Goal: Transaction & Acquisition: Purchase product/service

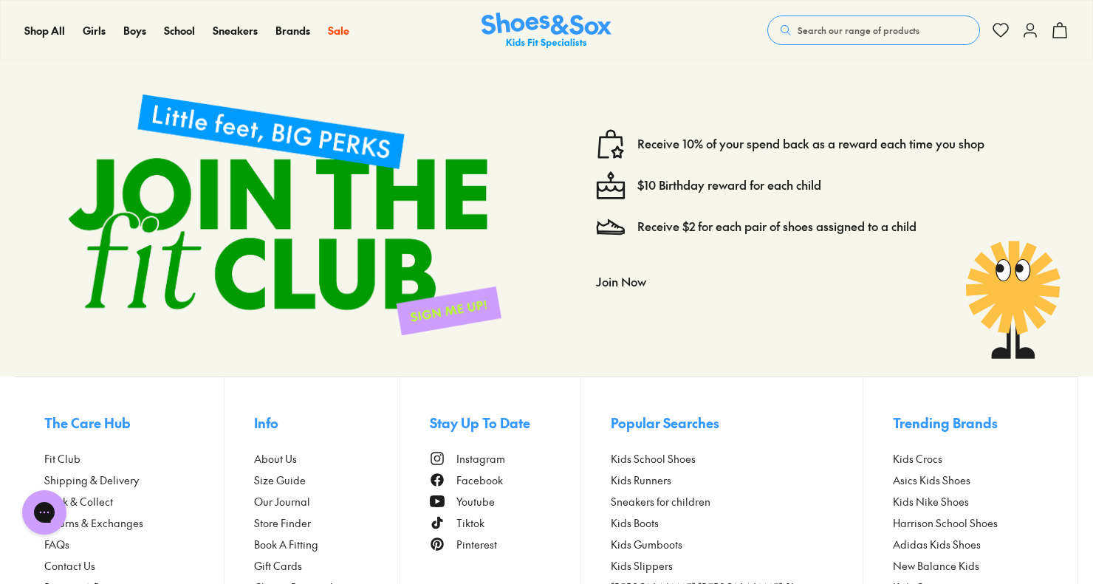
scroll to position [615, 0]
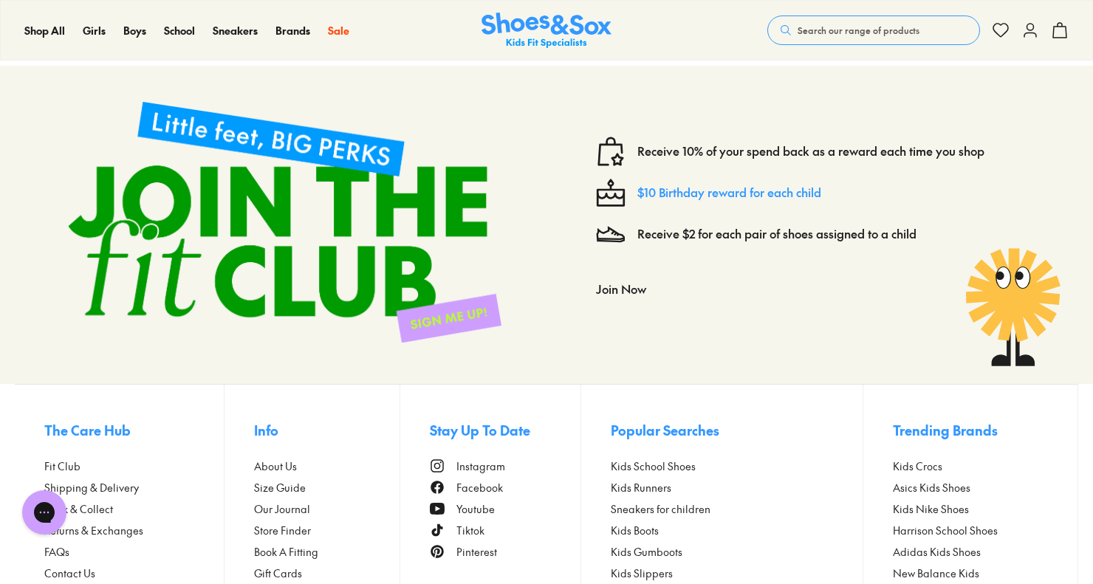
click at [759, 201] on link "$10 Birthday reward for each child" at bounding box center [730, 193] width 184 height 16
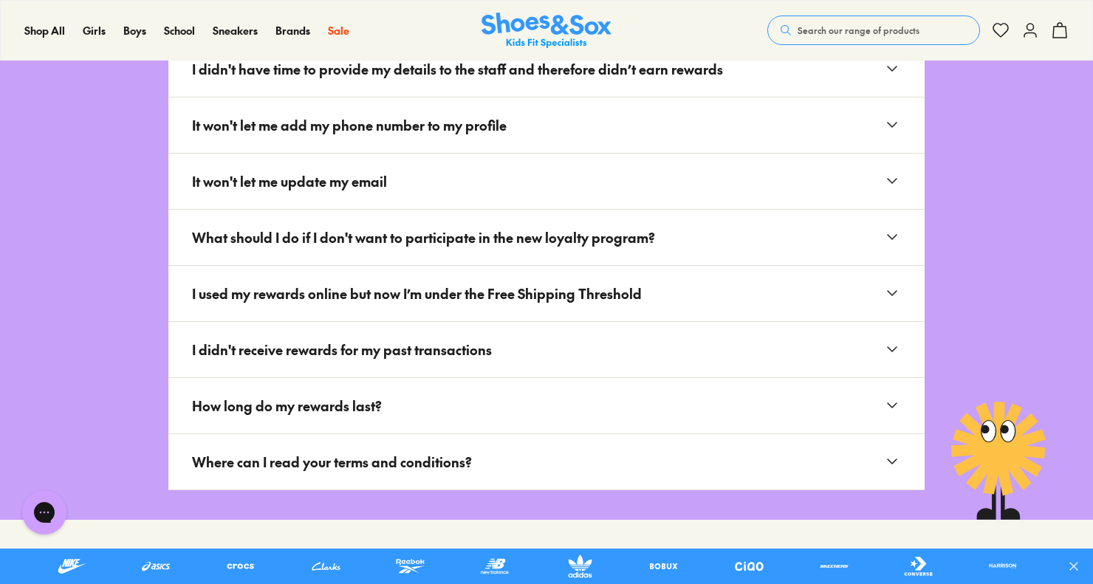
scroll to position [2242, 0]
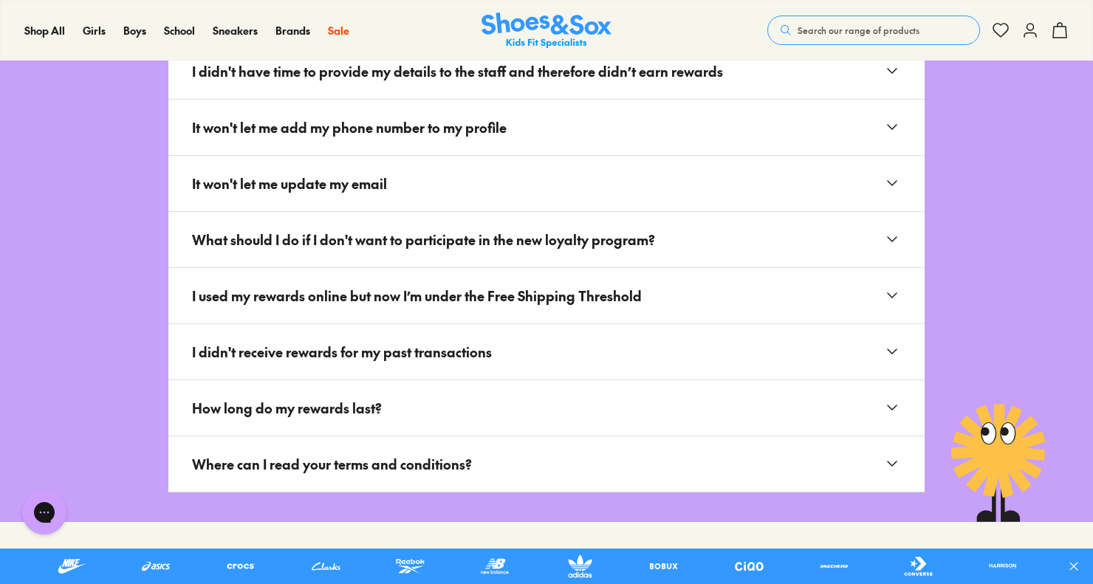
click at [341, 246] on span "What should I do if I don't want to participate in the new loyalty program?" at bounding box center [429, 240] width 475 height 32
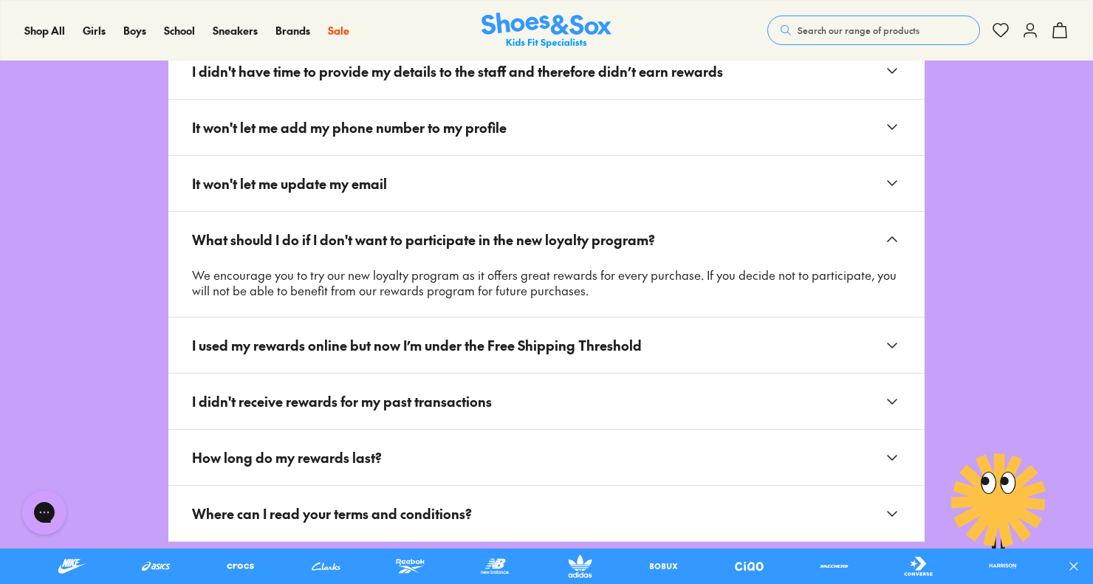
click at [403, 403] on span "I didn't receive rewards for my past transactions" at bounding box center [348, 402] width 312 height 32
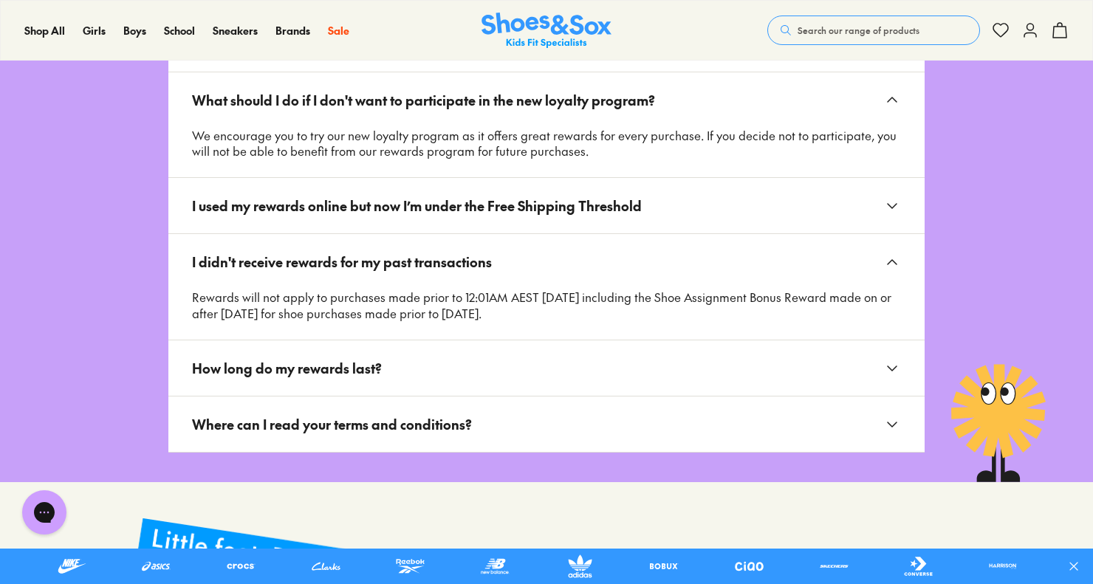
scroll to position [2382, 0]
click at [372, 362] on span "How long do my rewards last?" at bounding box center [293, 368] width 202 height 32
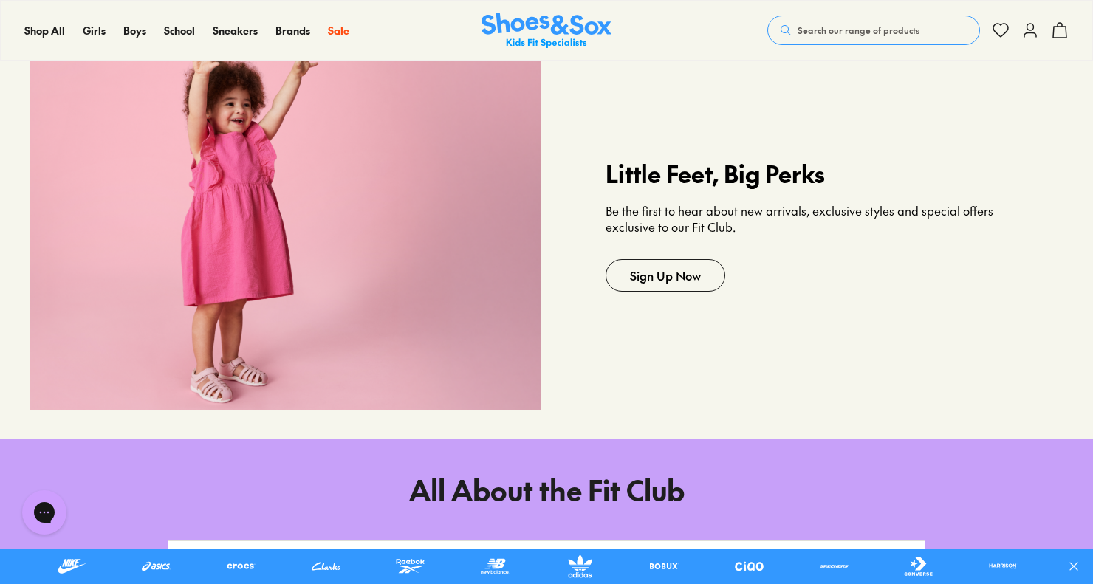
scroll to position [1492, 0]
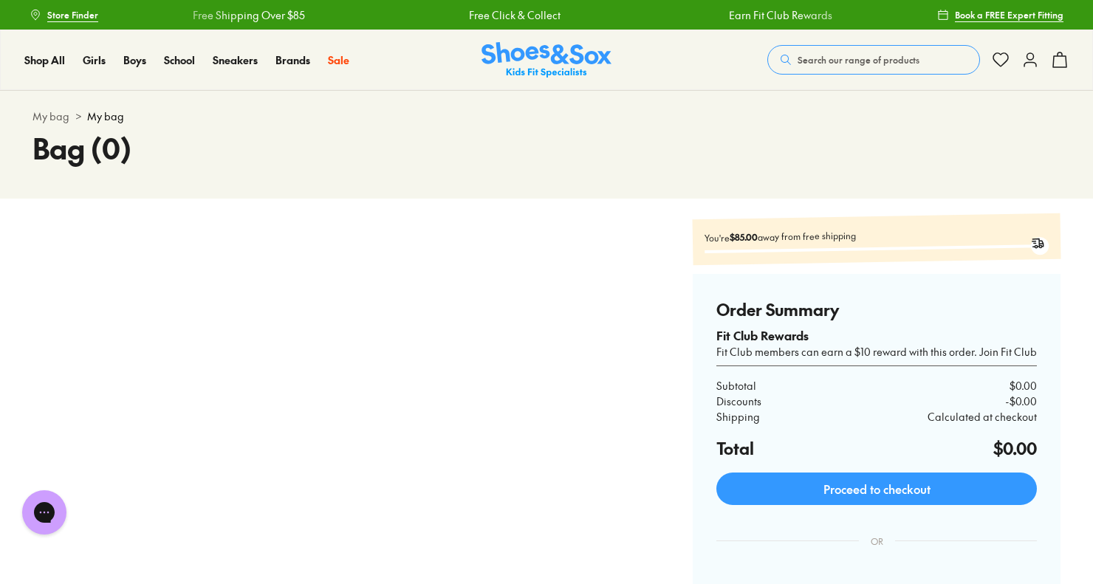
click at [1060, 61] on icon at bounding box center [1060, 60] width 18 height 18
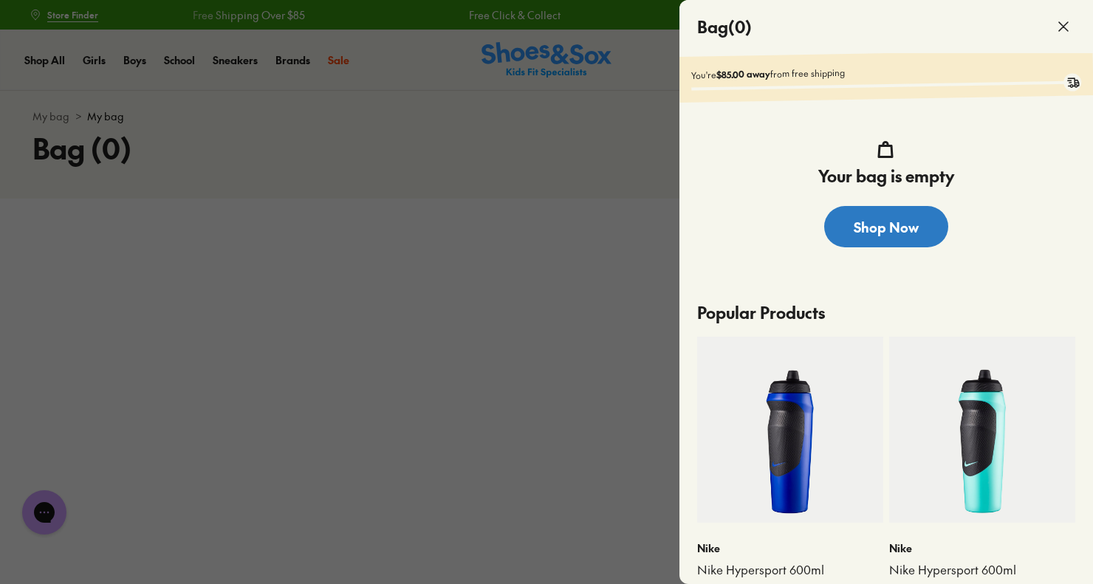
click at [901, 212] on link "Shop Now" at bounding box center [886, 226] width 124 height 41
